Goal: Complete application form: Complete application form

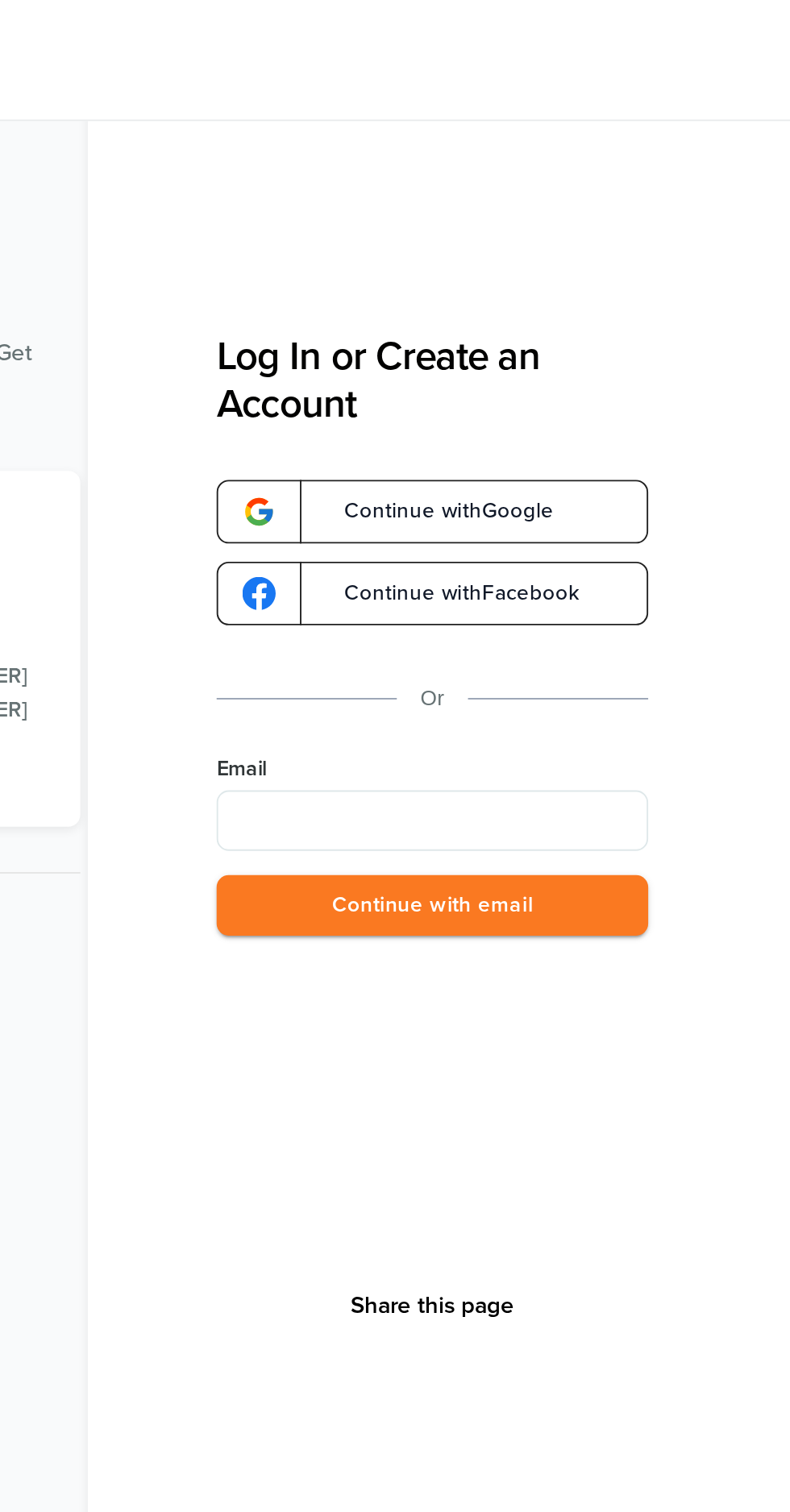
click at [653, 442] on input "Email" at bounding box center [599, 437] width 230 height 32
type input "**********"
click at [639, 473] on button "Continue with email" at bounding box center [599, 482] width 230 height 33
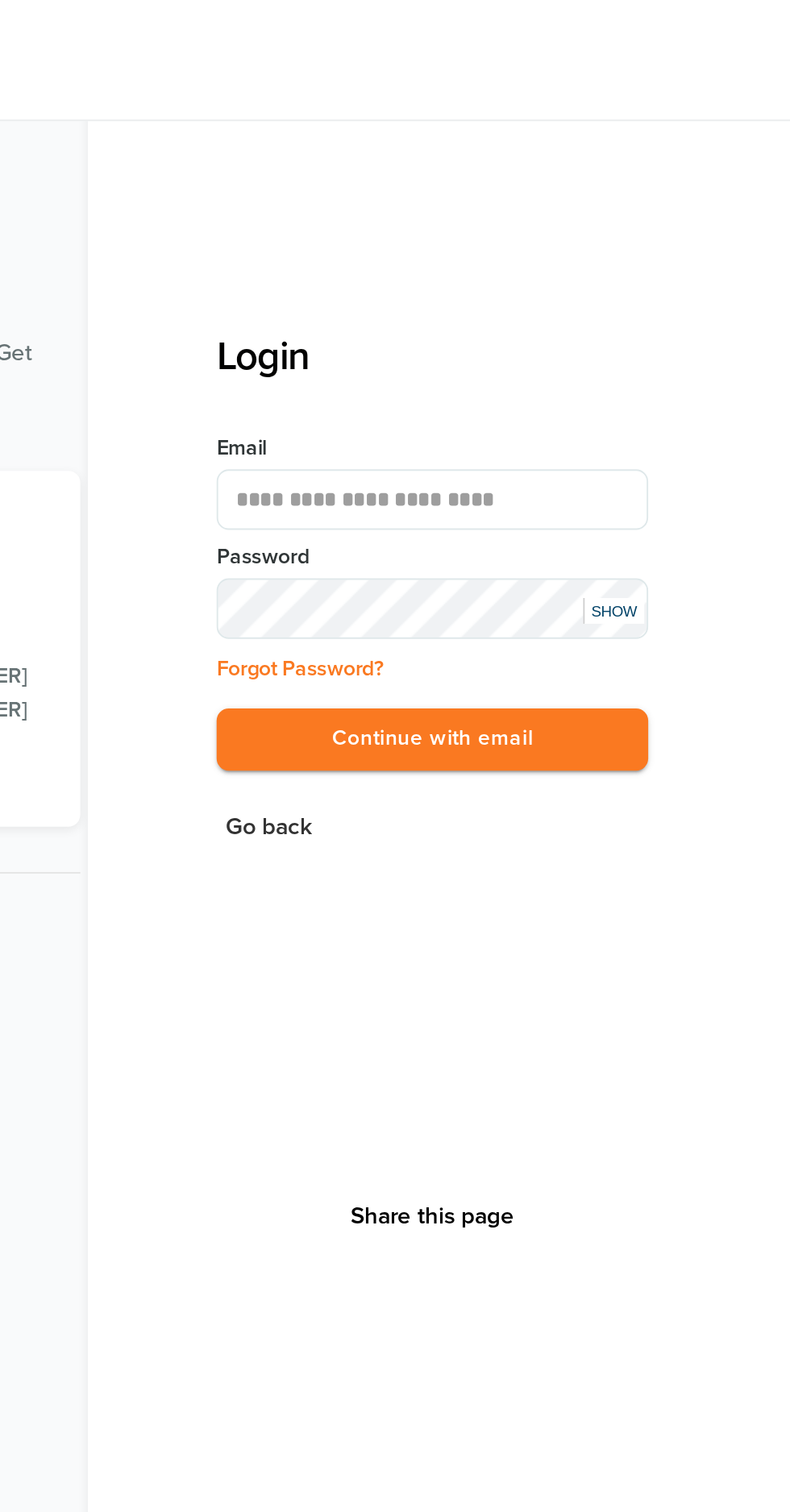
click at [686, 400] on button "Continue with email" at bounding box center [599, 393] width 230 height 33
